Goal: Find specific page/section: Find specific page/section

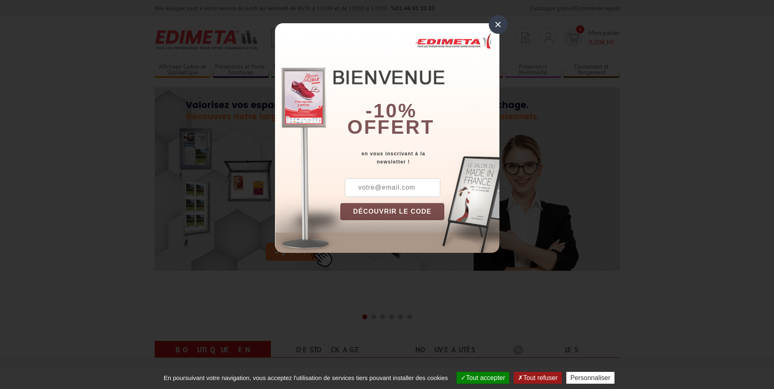
click at [499, 27] on div "×" at bounding box center [498, 24] width 19 height 19
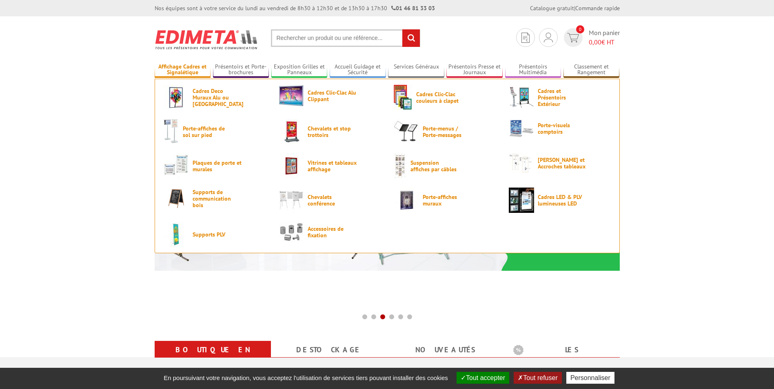
click at [179, 73] on link "Affichage Cadres et Signalétique" at bounding box center [183, 69] width 56 height 13
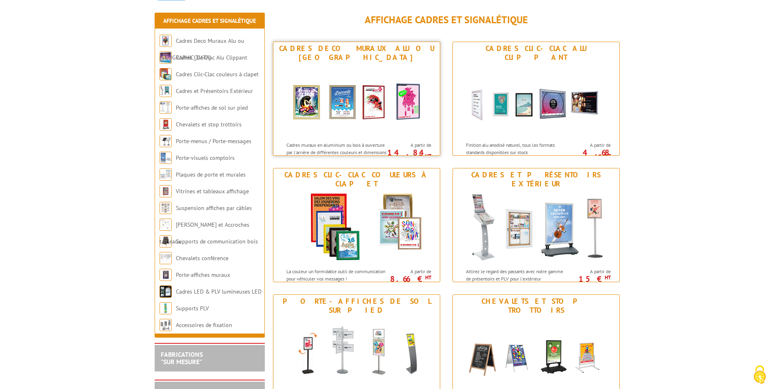
scroll to position [204, 0]
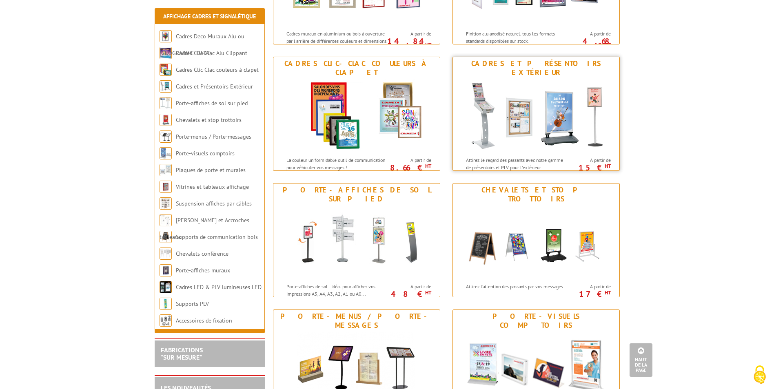
click at [537, 113] on img at bounding box center [536, 115] width 151 height 73
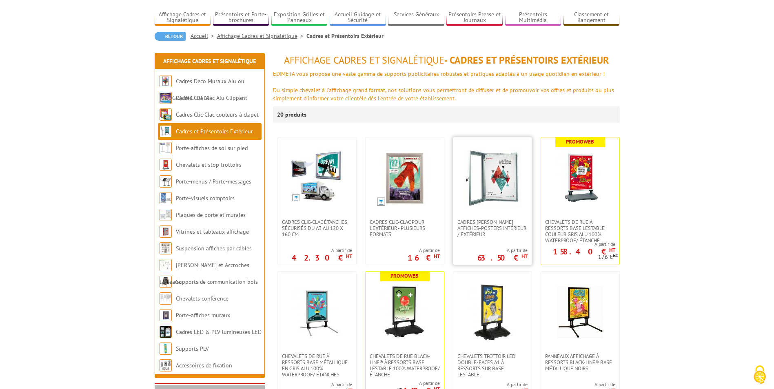
scroll to position [41, 0]
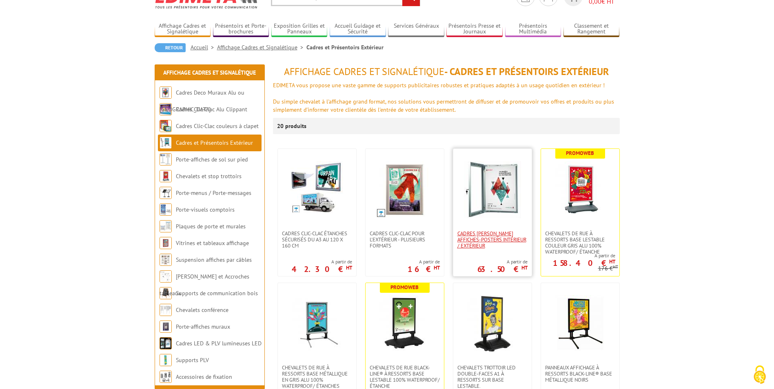
click at [501, 233] on span "Cadres vitrines affiches-posters intérieur / extérieur" at bounding box center [492, 240] width 70 height 18
